Goal: Communication & Community: Answer question/provide support

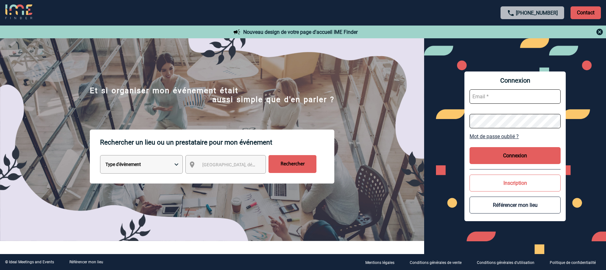
click at [498, 97] on input "text" at bounding box center [515, 96] width 91 height 14
type input "alexandra.coignard@sanofi.com"
click at [528, 155] on button "Connexion" at bounding box center [515, 155] width 91 height 17
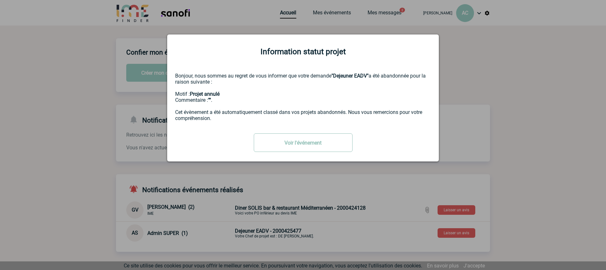
click at [307, 143] on link "Voir l'événement" at bounding box center [303, 143] width 99 height 19
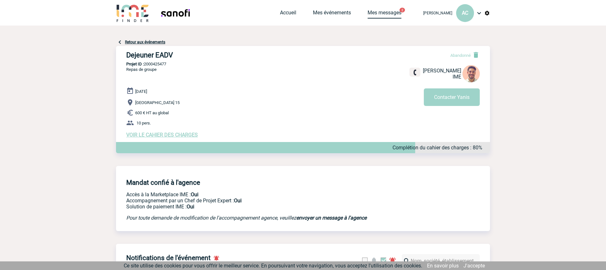
click at [369, 12] on link "Mes messages" at bounding box center [385, 14] width 34 height 9
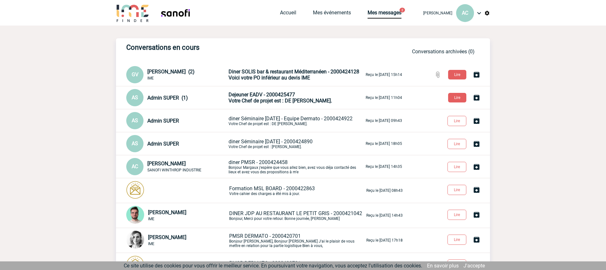
scroll to position [1, 0]
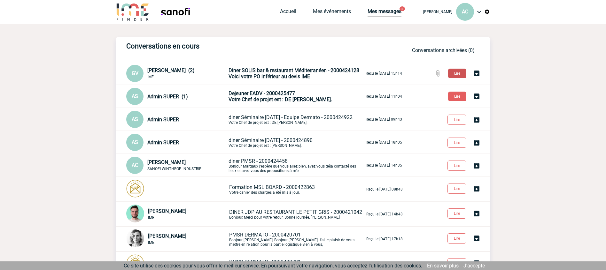
click at [454, 74] on button "Lire" at bounding box center [457, 74] width 18 height 10
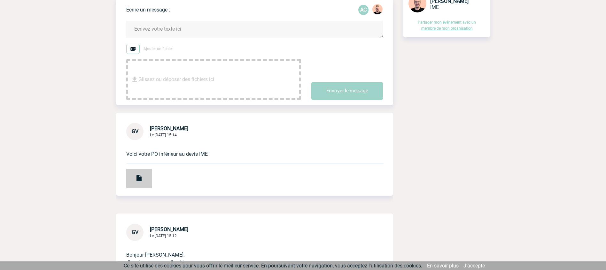
scroll to position [94, 0]
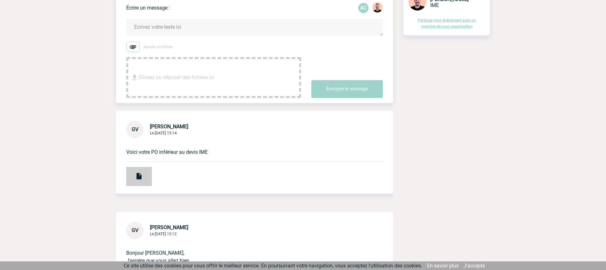
click at [140, 177] on img at bounding box center [139, 177] width 8 height 8
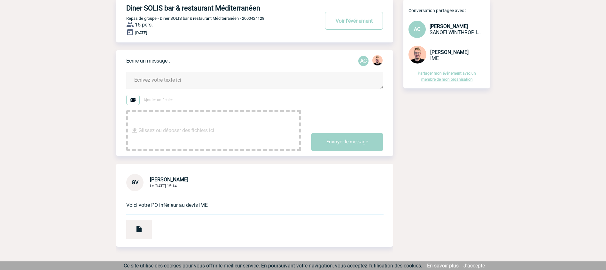
scroll to position [0, 0]
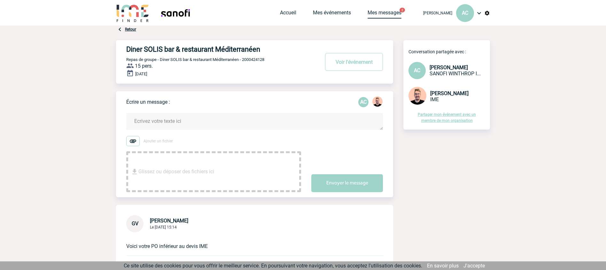
click at [371, 13] on link "Mes messages" at bounding box center [385, 14] width 34 height 9
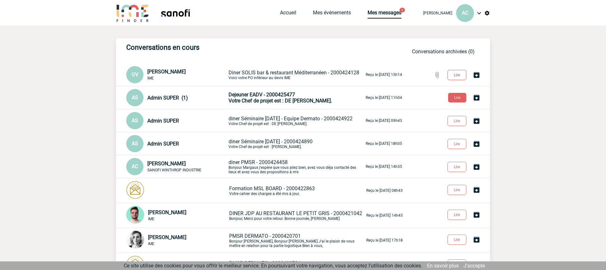
click at [454, 74] on button "Lire" at bounding box center [456, 75] width 19 height 10
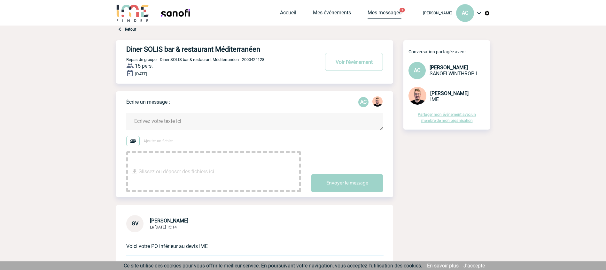
click at [368, 15] on link "Mes messages" at bounding box center [385, 14] width 34 height 9
